Goal: Navigation & Orientation: Find specific page/section

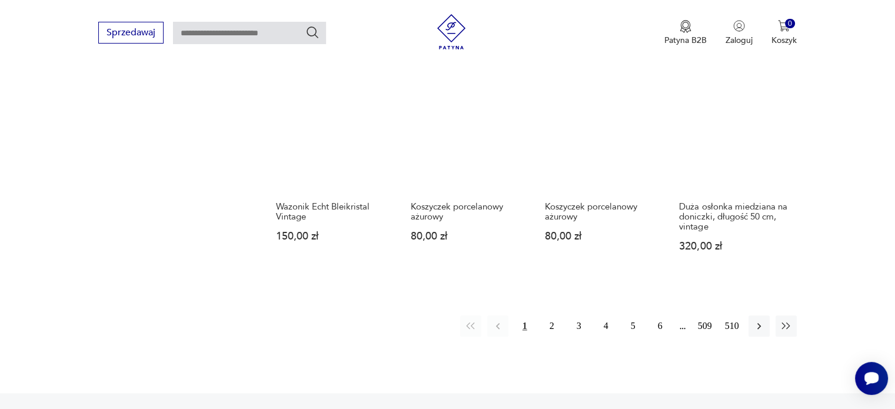
scroll to position [1184, 0]
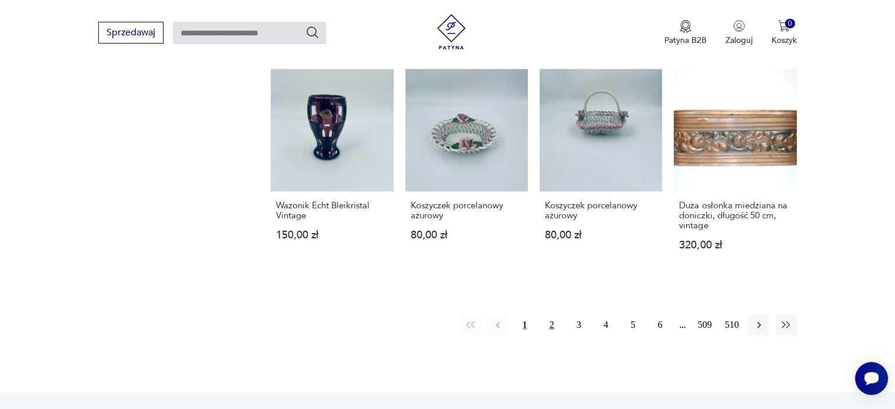
click at [551, 314] on button "2" at bounding box center [551, 324] width 21 height 21
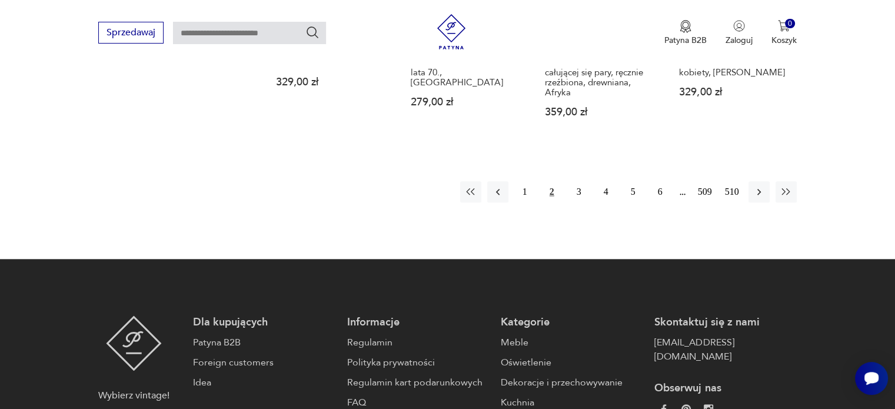
scroll to position [1314, 0]
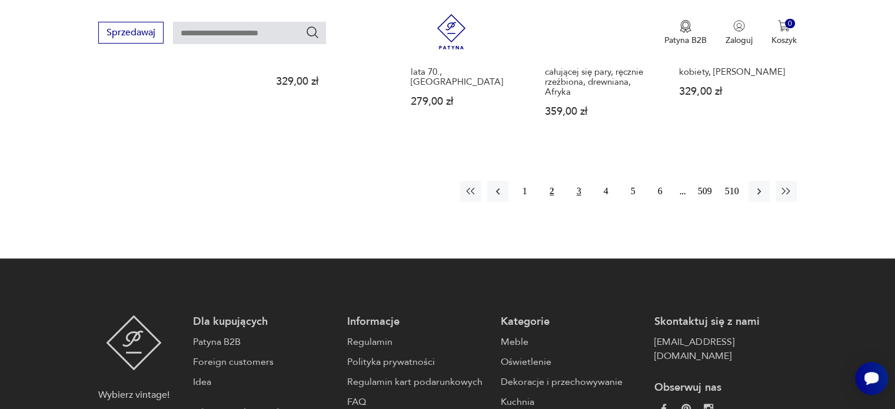
click at [578, 181] on button "3" at bounding box center [578, 191] width 21 height 21
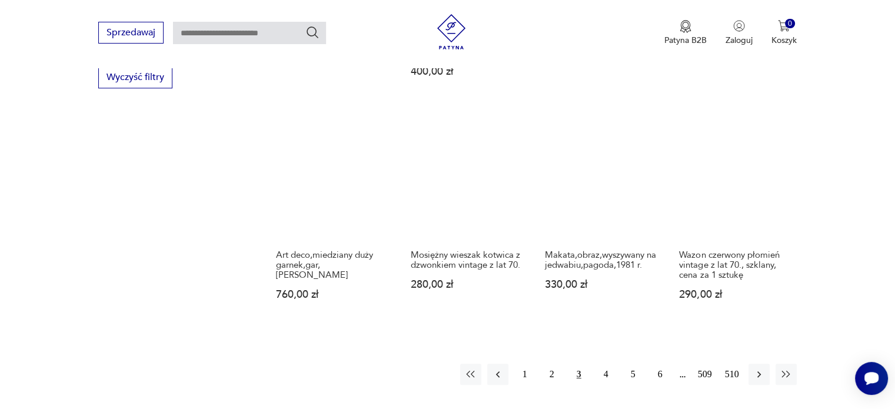
scroll to position [1152, 0]
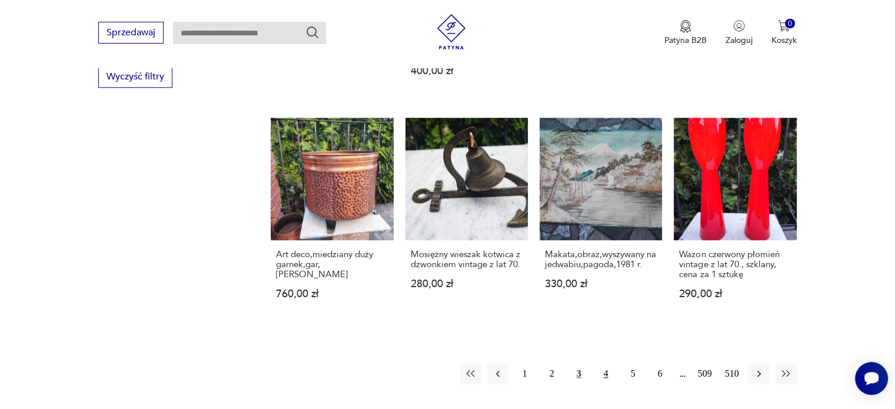
click at [605, 363] on button "4" at bounding box center [605, 373] width 21 height 21
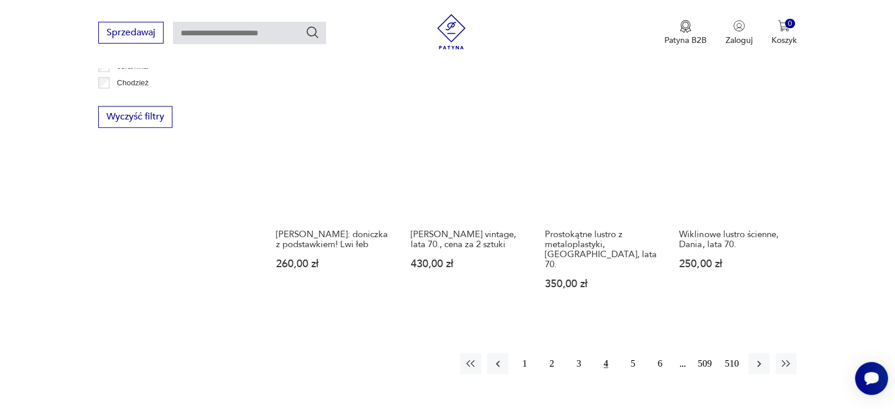
scroll to position [1164, 0]
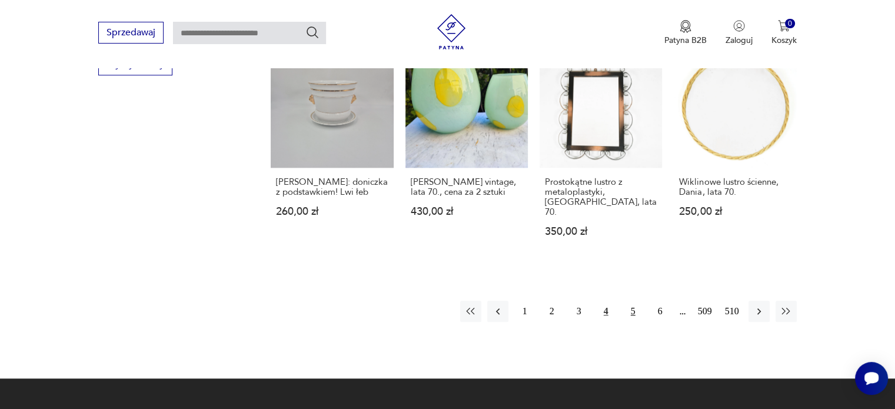
click at [631, 301] on button "5" at bounding box center [633, 311] width 21 height 21
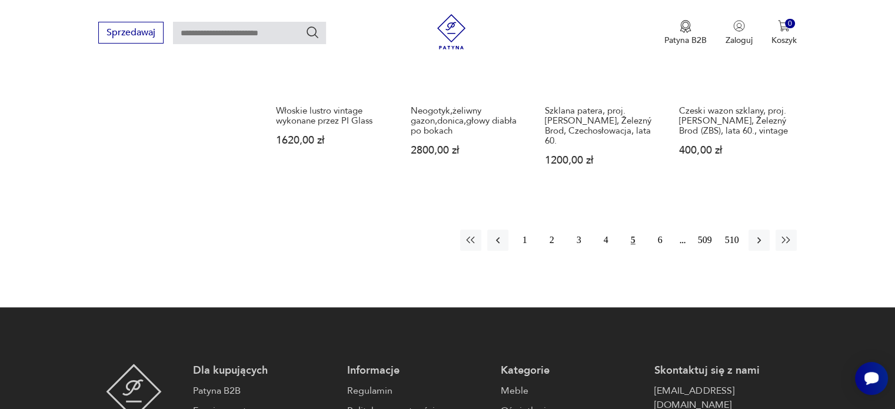
scroll to position [1239, 0]
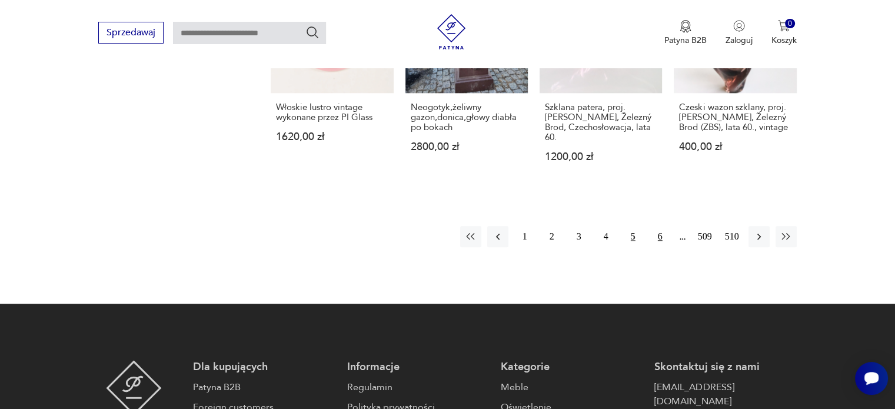
click at [661, 226] on button "6" at bounding box center [660, 236] width 21 height 21
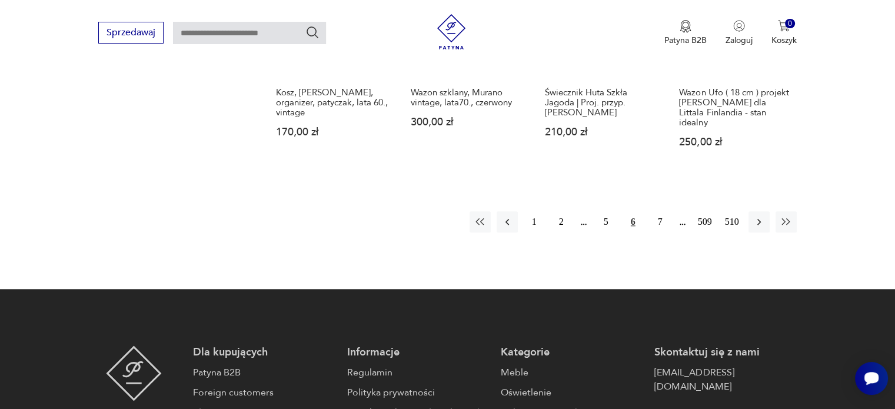
scroll to position [1307, 0]
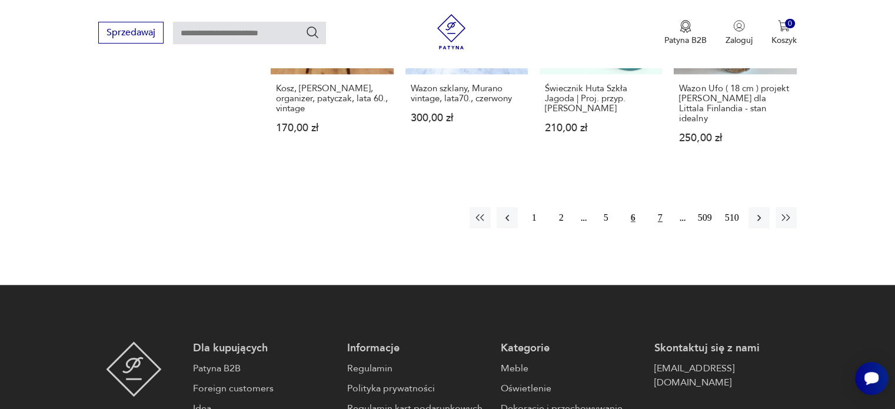
click at [659, 207] on button "7" at bounding box center [660, 217] width 21 height 21
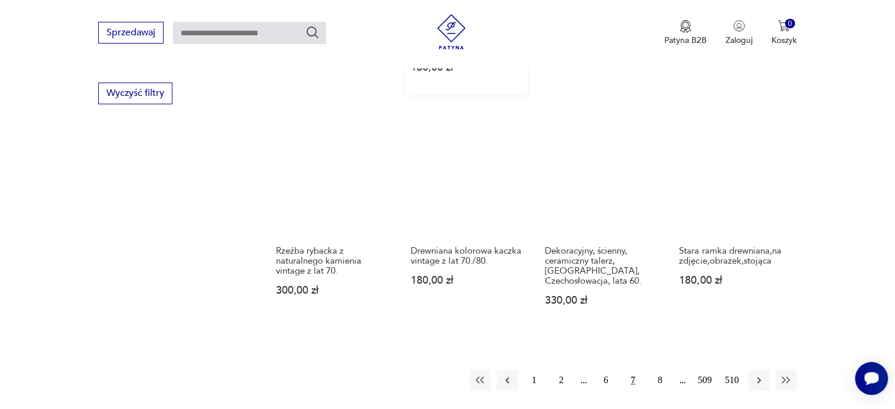
scroll to position [1136, 0]
